Goal: Obtain resource: Download file/media

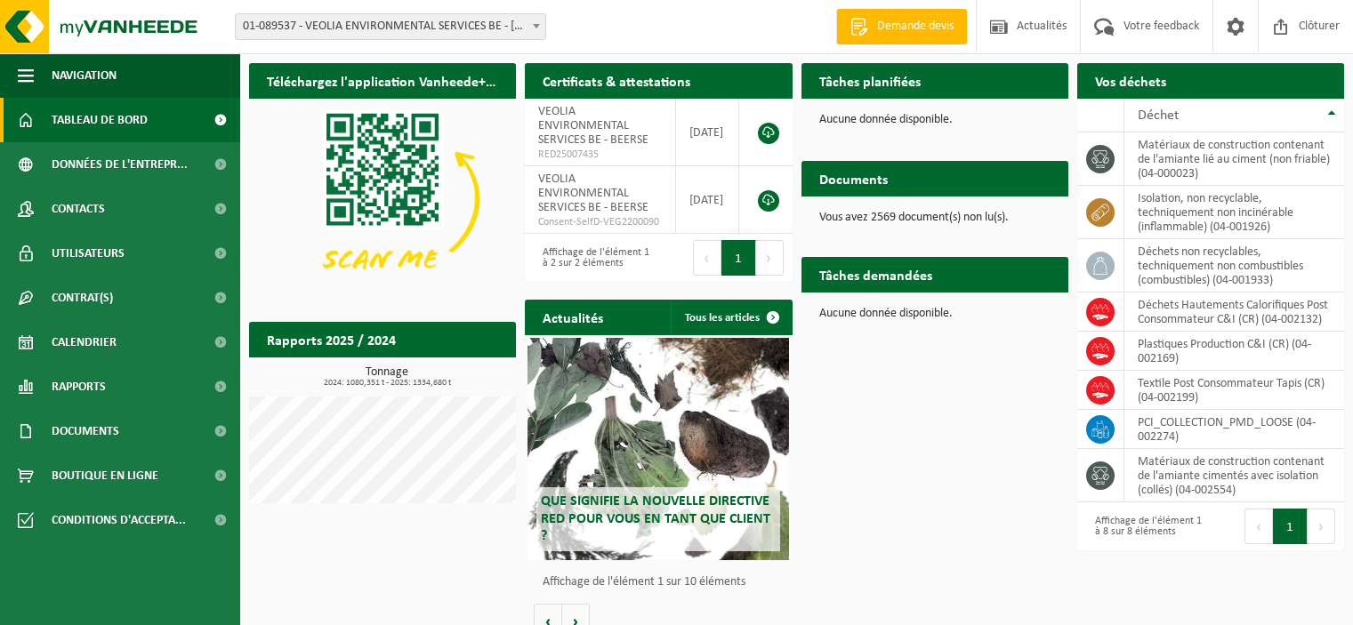
click at [533, 26] on b at bounding box center [536, 26] width 7 height 4
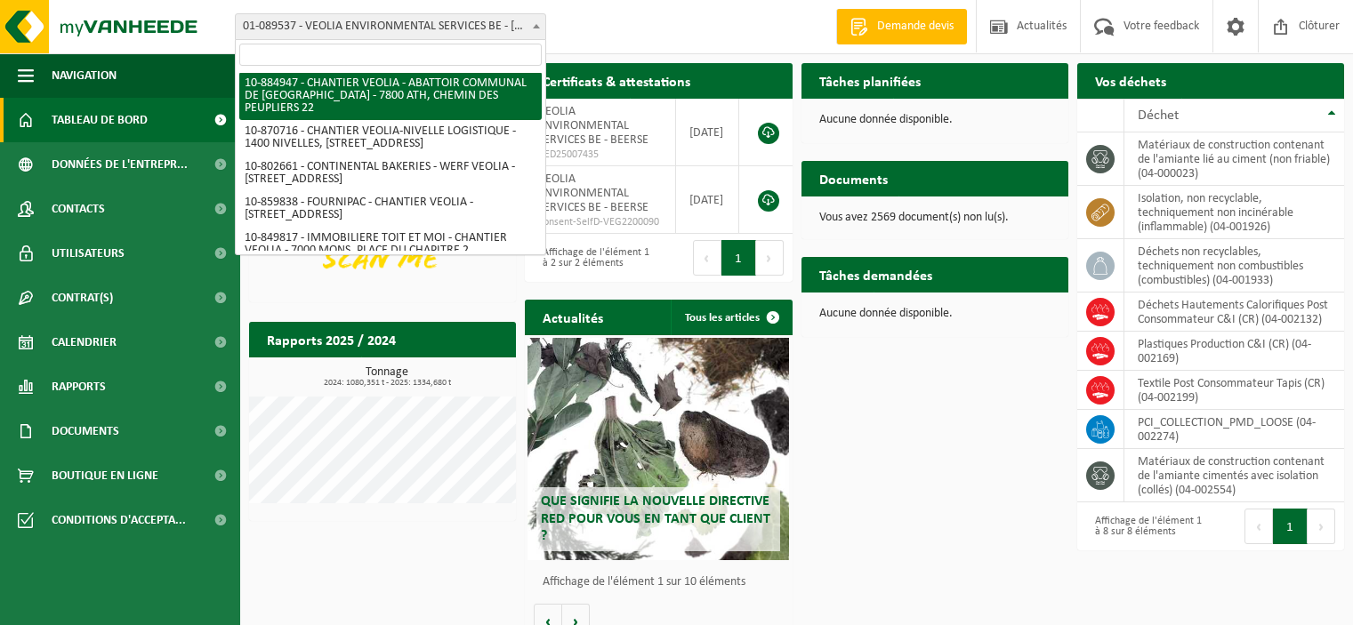
scroll to position [834, 0]
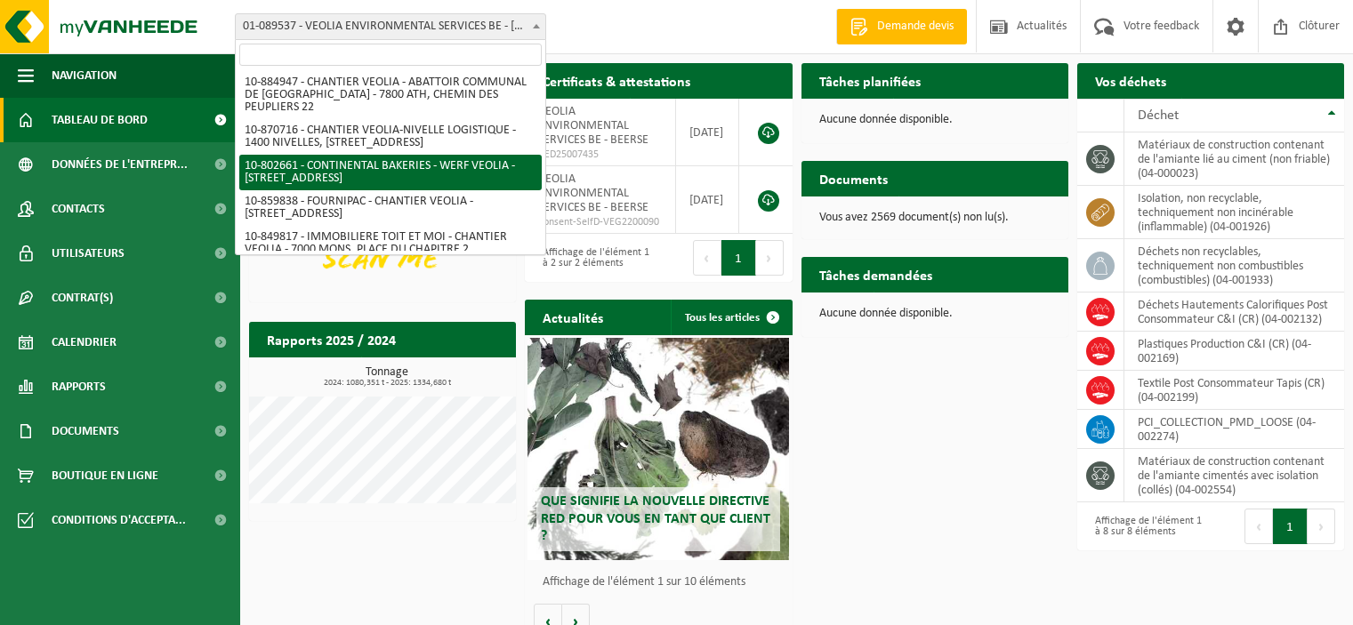
select select "34041"
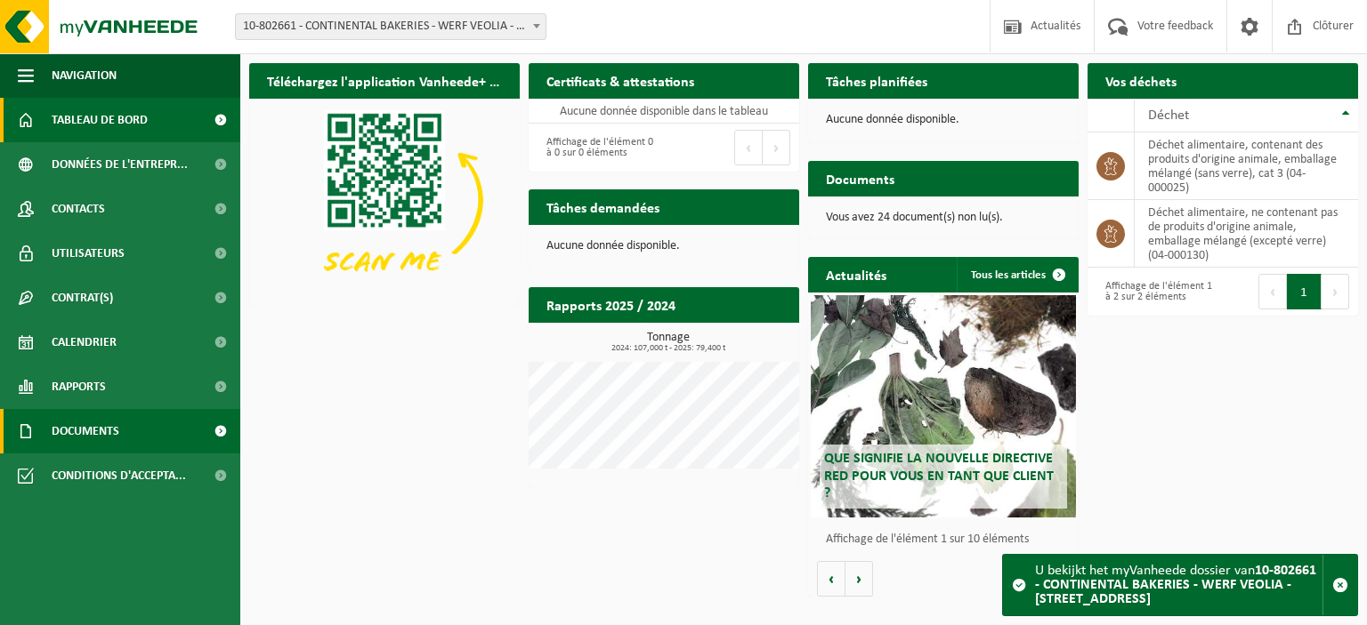
click at [95, 431] on span "Documents" at bounding box center [86, 431] width 68 height 44
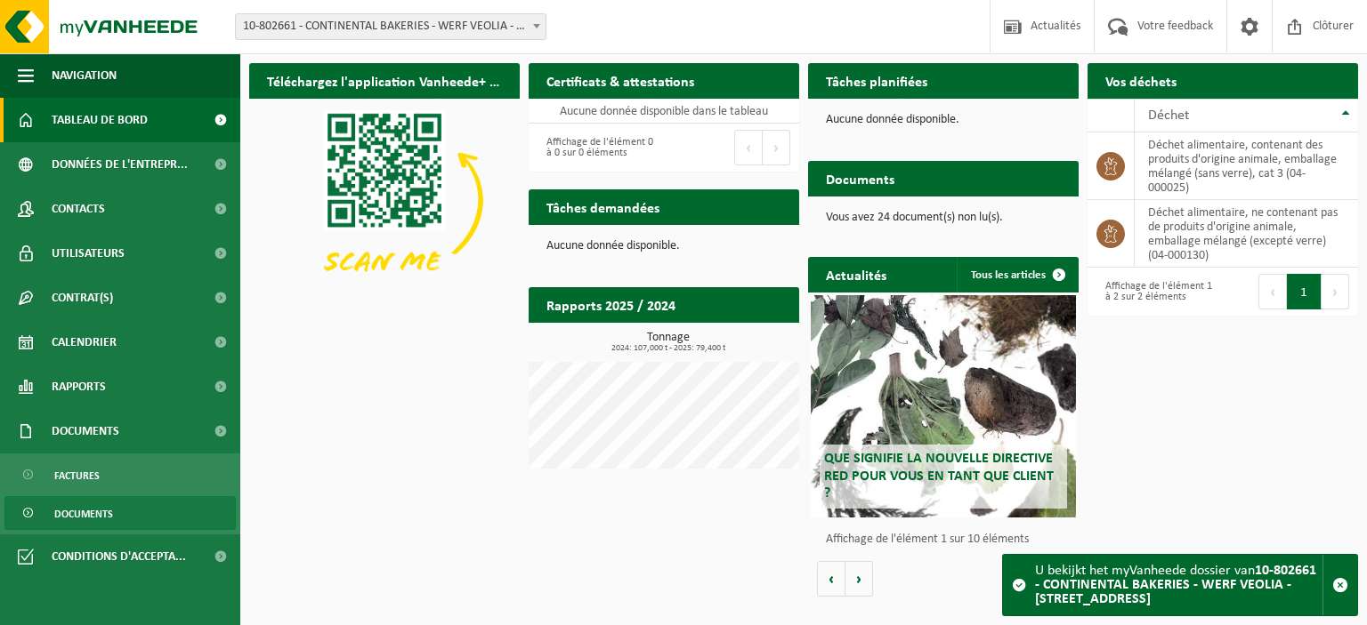
click at [107, 512] on span "Documents" at bounding box center [83, 514] width 59 height 34
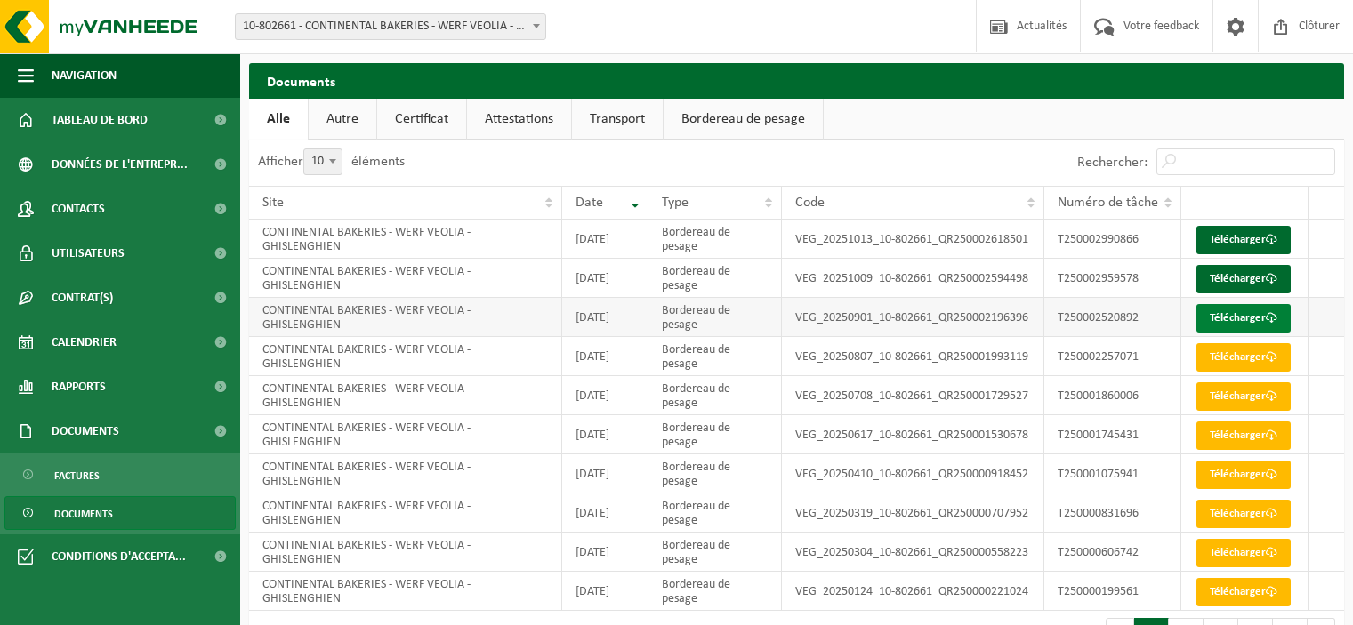
click at [1236, 333] on link "Télécharger" at bounding box center [1244, 318] width 94 height 28
click at [1228, 294] on link "Télécharger" at bounding box center [1244, 279] width 94 height 28
